Goal: Information Seeking & Learning: Learn about a topic

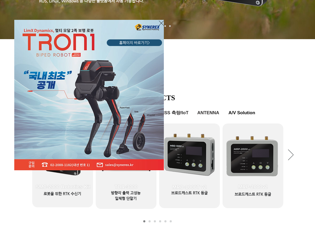
click at [216, 208] on div "LimX Dinamics" at bounding box center [157, 121] width 315 height 243
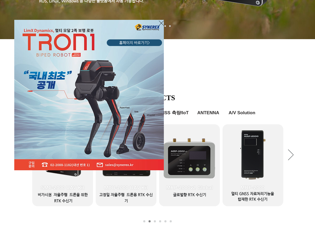
click at [212, 215] on div "LimX Dinamics" at bounding box center [157, 121] width 315 height 243
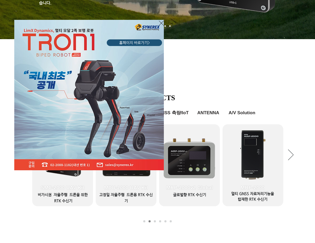
click at [62, 213] on div "LimX Dinamics" at bounding box center [157, 121] width 315 height 243
click at [160, 23] on icon "사이트로 돌아가기" at bounding box center [161, 23] width 5 height 7
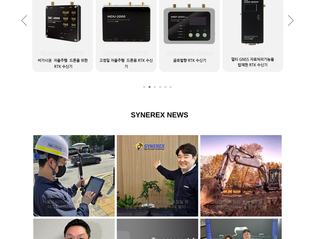
scroll to position [211, 0]
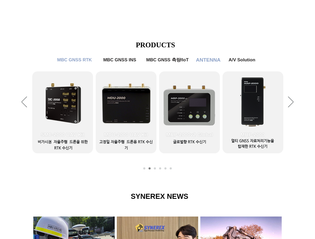
click at [211, 60] on span "ANTENNA" at bounding box center [208, 60] width 25 height 6
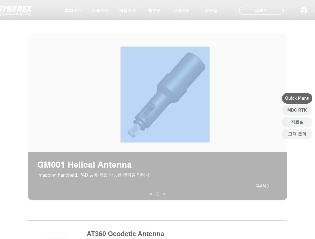
drag, startPoint x: 225, startPoint y: 92, endPoint x: 156, endPoint y: 92, distance: 69.2
click at [156, 92] on div "GM001 Helical Antenna mapping handheld, PAD 등에 적용 가능한 헬리컬 안테나 자세히 >" at bounding box center [157, 117] width 259 height 167
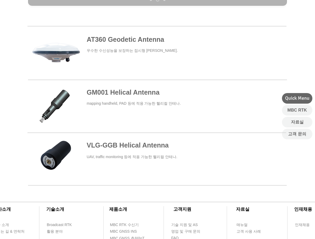
scroll to position [185, 0]
